Goal: Task Accomplishment & Management: Manage account settings

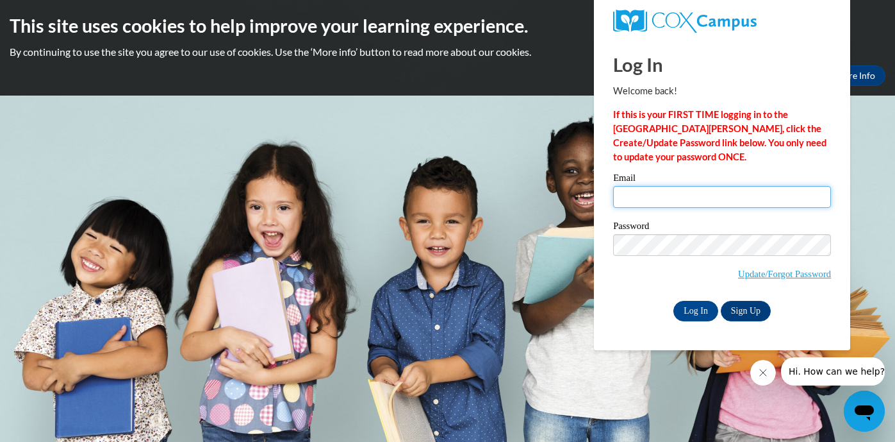
click at [664, 198] on input "Email" at bounding box center [722, 197] width 218 height 22
type input "[EMAIL_ADDRESS][DOMAIN_NAME]"
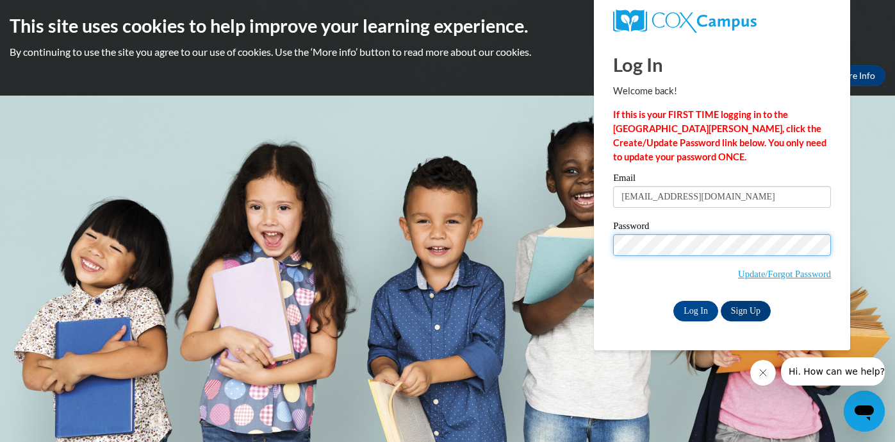
click at [674, 301] on input "Log In" at bounding box center [696, 311] width 45 height 21
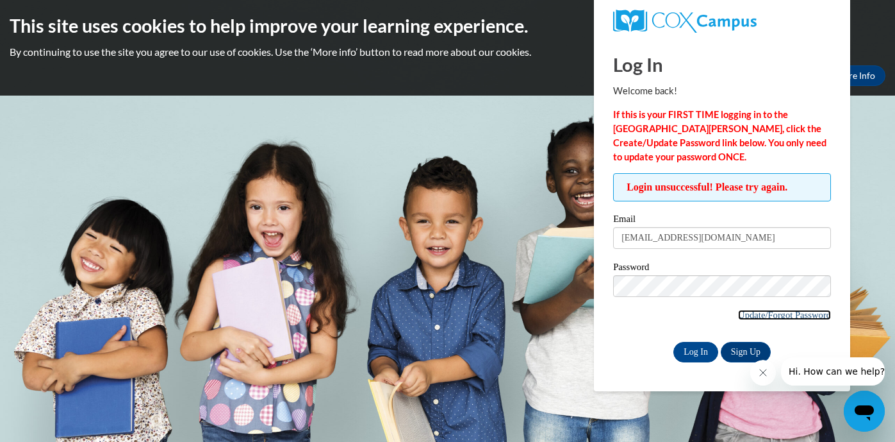
click at [775, 317] on link "Update/Forgot Password" at bounding box center [784, 315] width 93 height 10
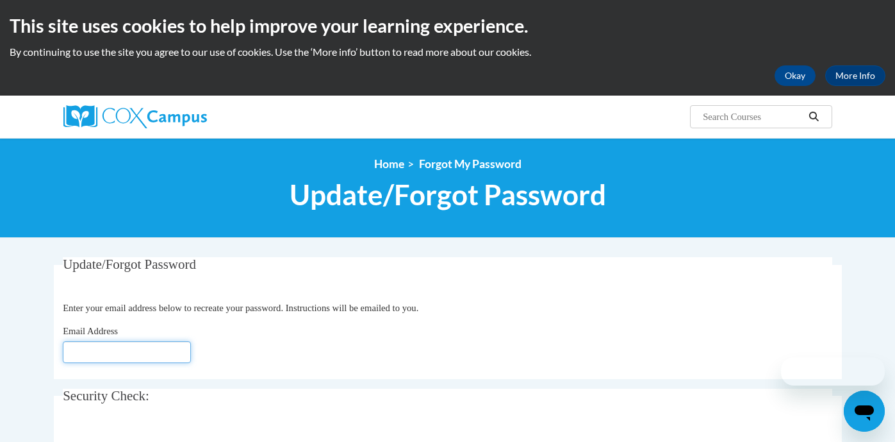
click at [135, 355] on input "Email Address" at bounding box center [127, 352] width 128 height 22
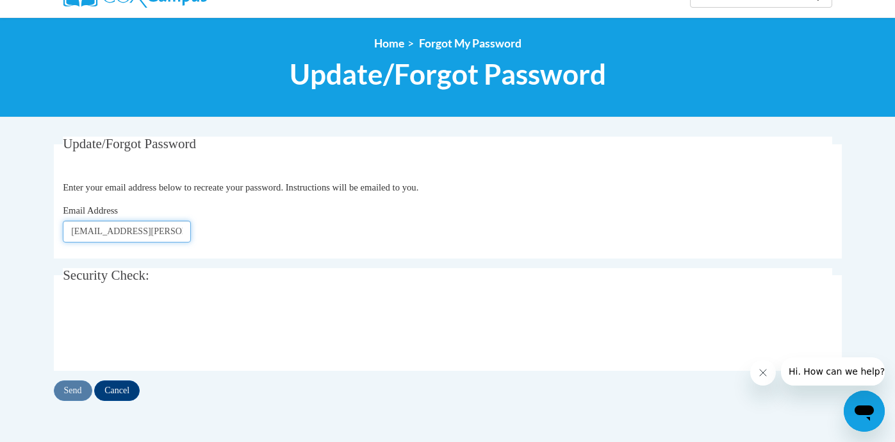
scroll to position [0, 2]
type input "olivia.sathre@bend.k12.or.us"
click at [80, 393] on input "Send" at bounding box center [73, 390] width 38 height 21
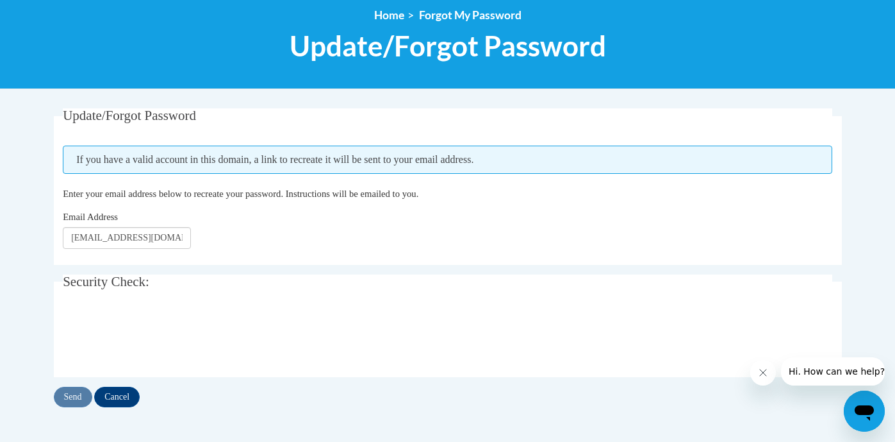
scroll to position [149, 0]
